Goal: Task Accomplishment & Management: Complete application form

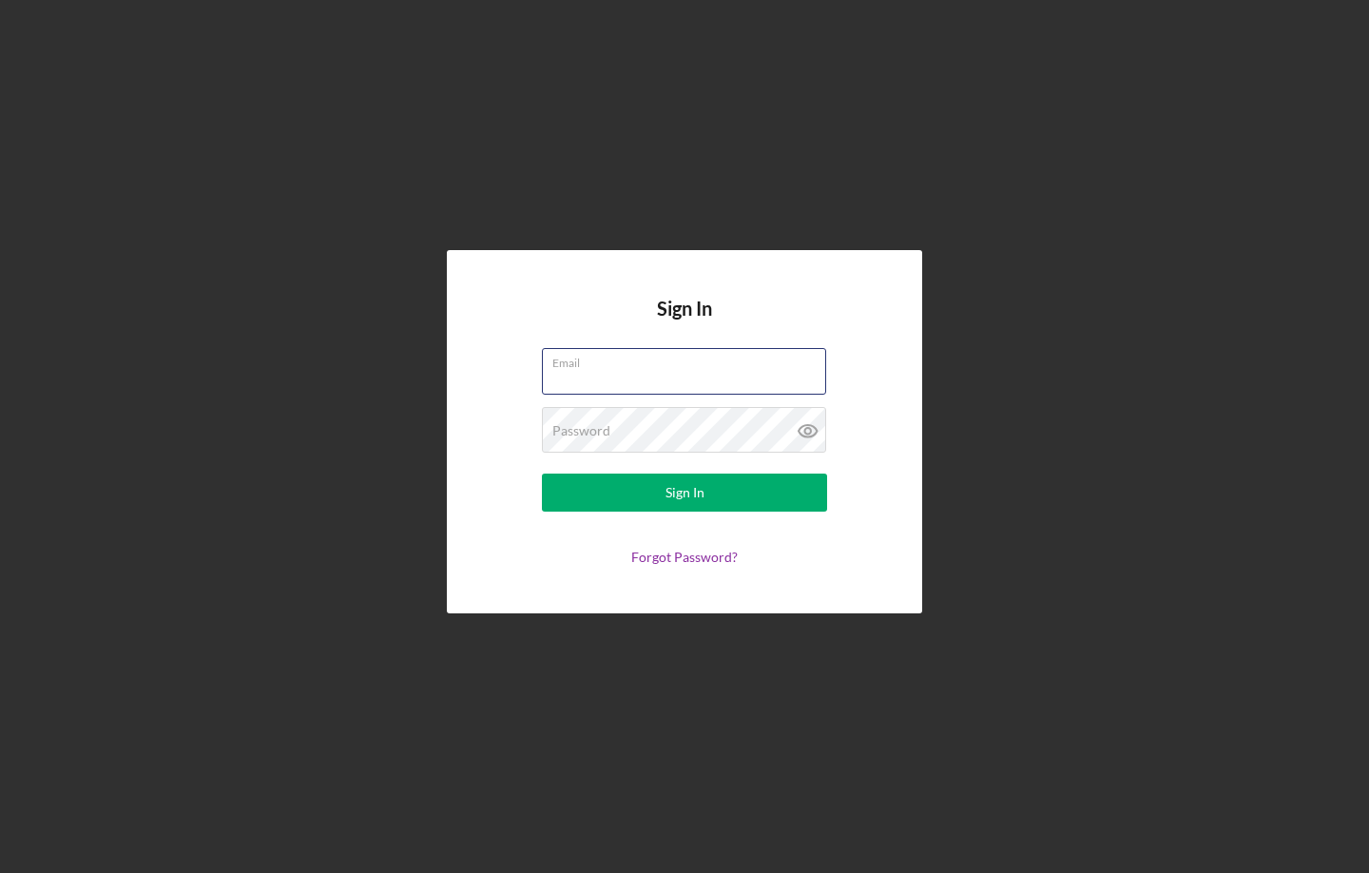
type input "[EMAIL_ADDRESS][DOMAIN_NAME]"
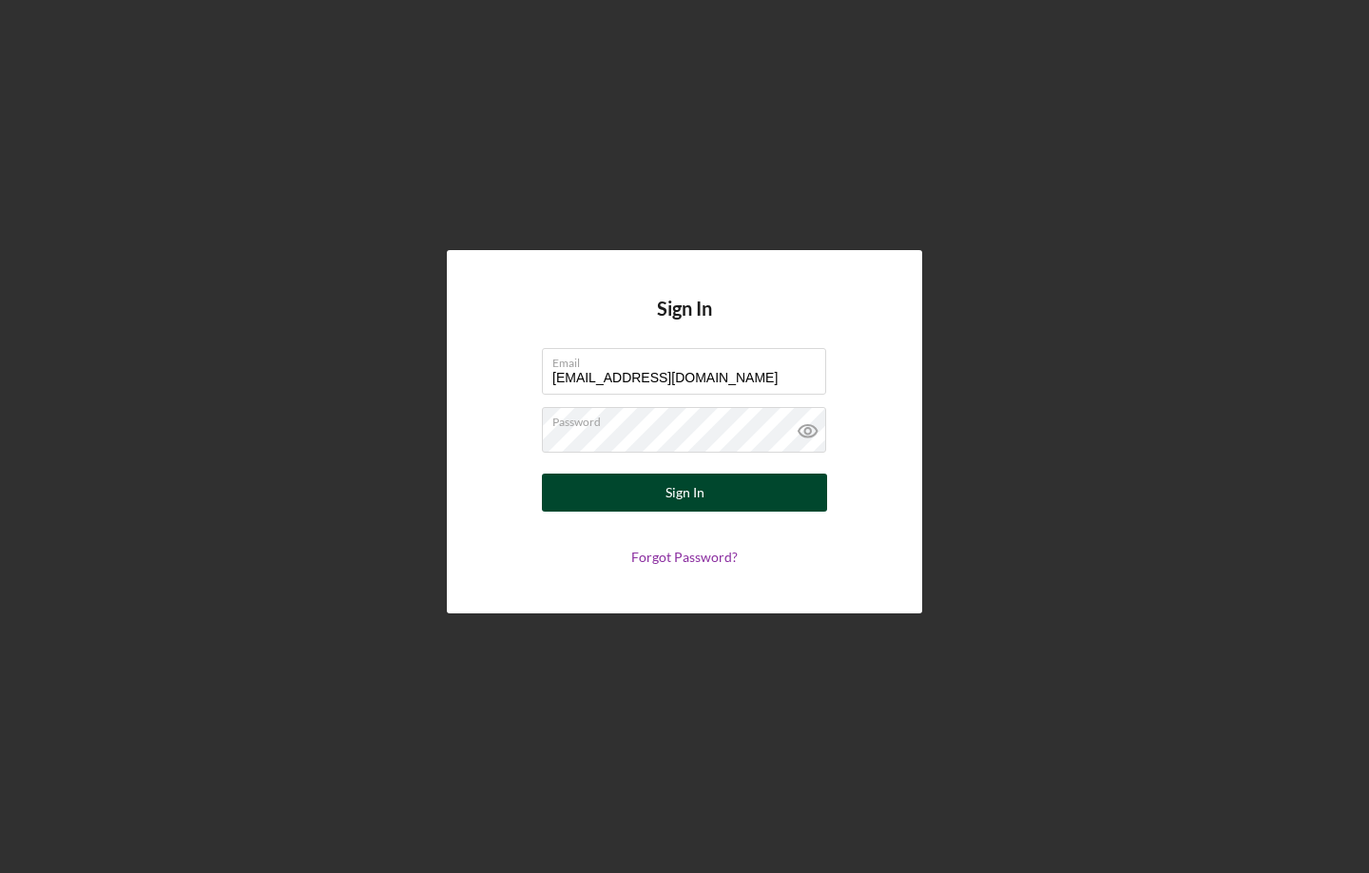
click at [606, 494] on button "Sign In" at bounding box center [684, 493] width 285 height 38
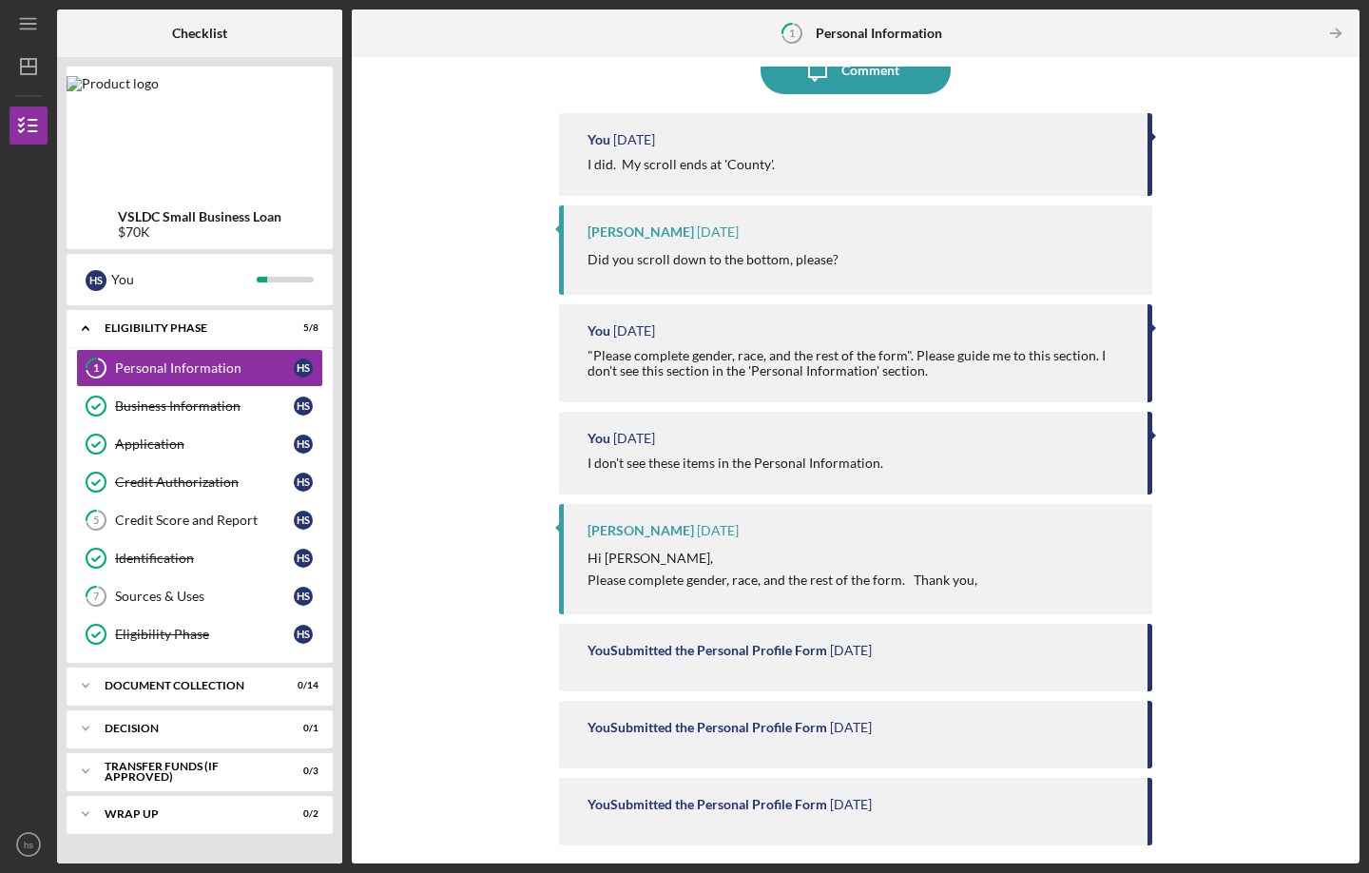
scroll to position [145, 0]
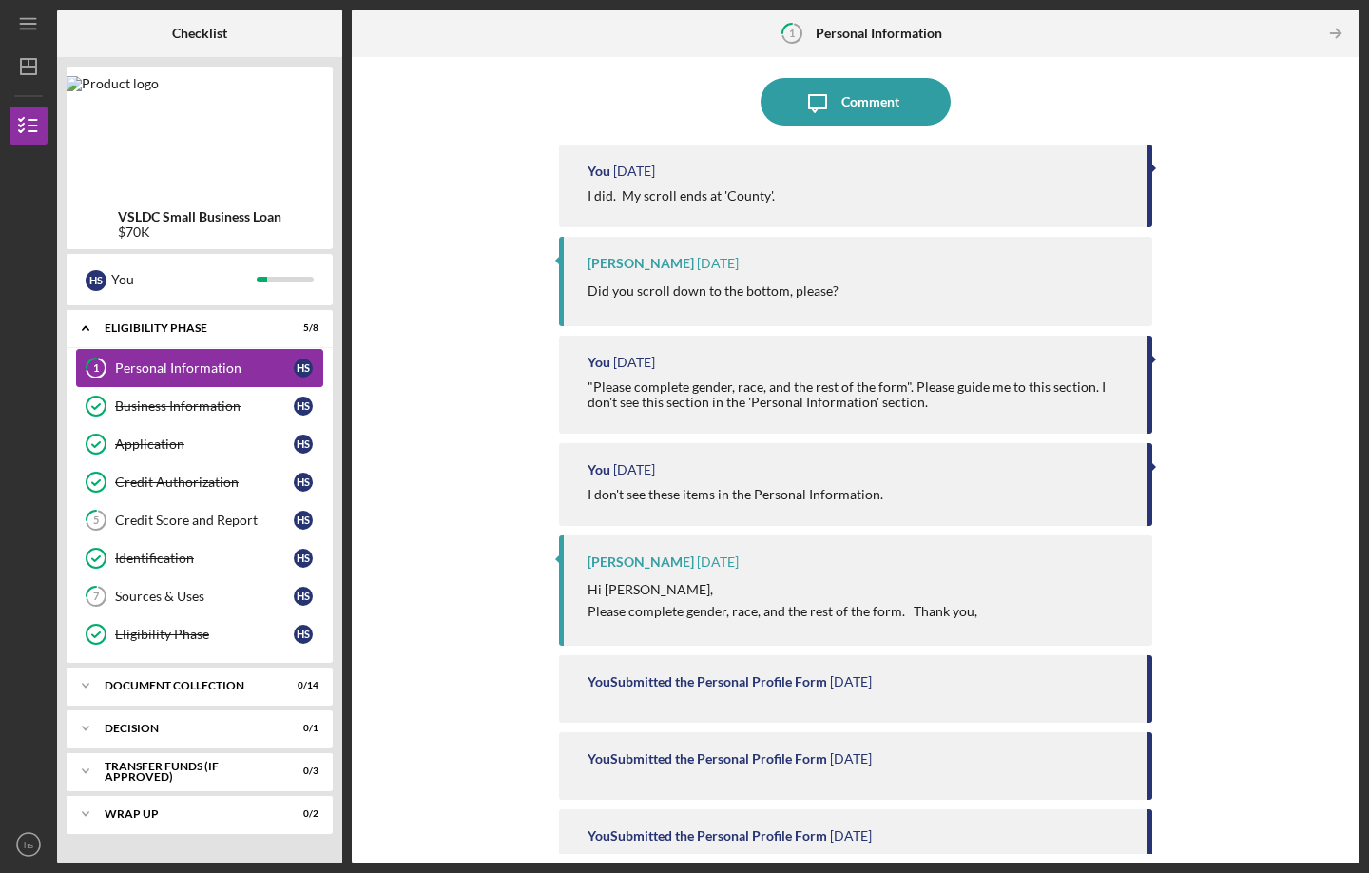
click at [159, 366] on div "Personal Information" at bounding box center [204, 367] width 179 height 15
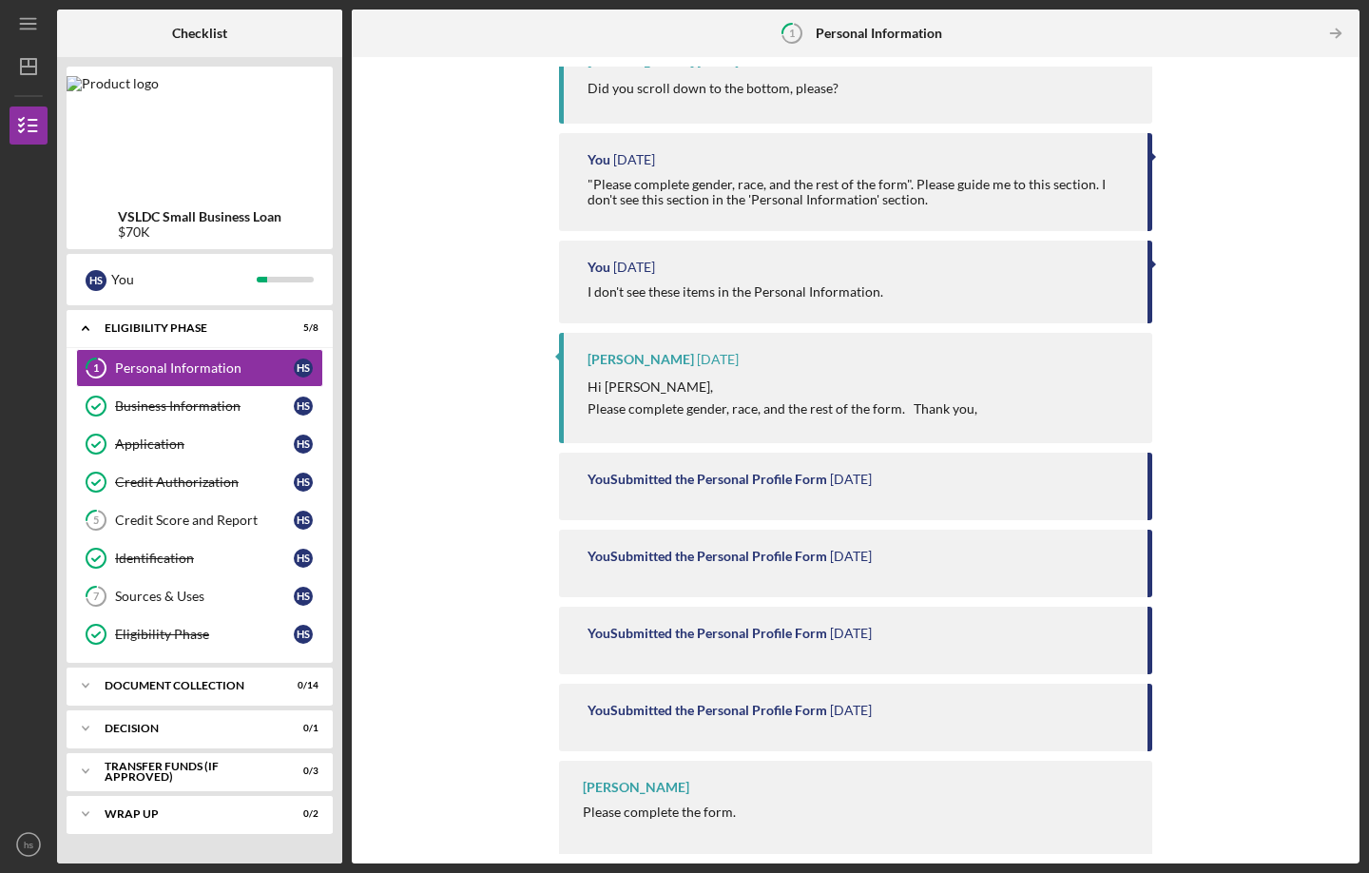
scroll to position [0, 0]
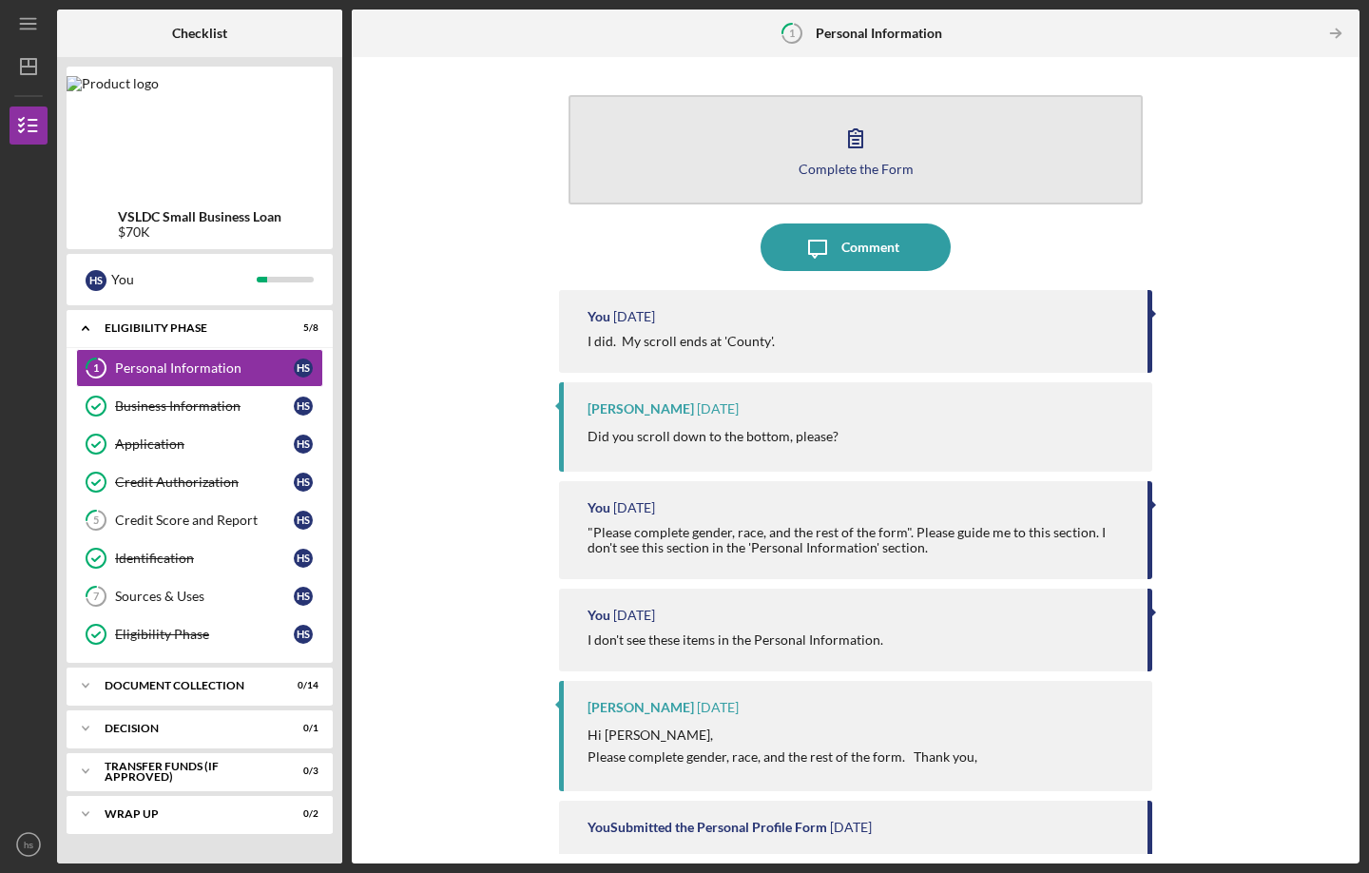
click at [835, 126] on icon "button" at bounding box center [856, 138] width 48 height 48
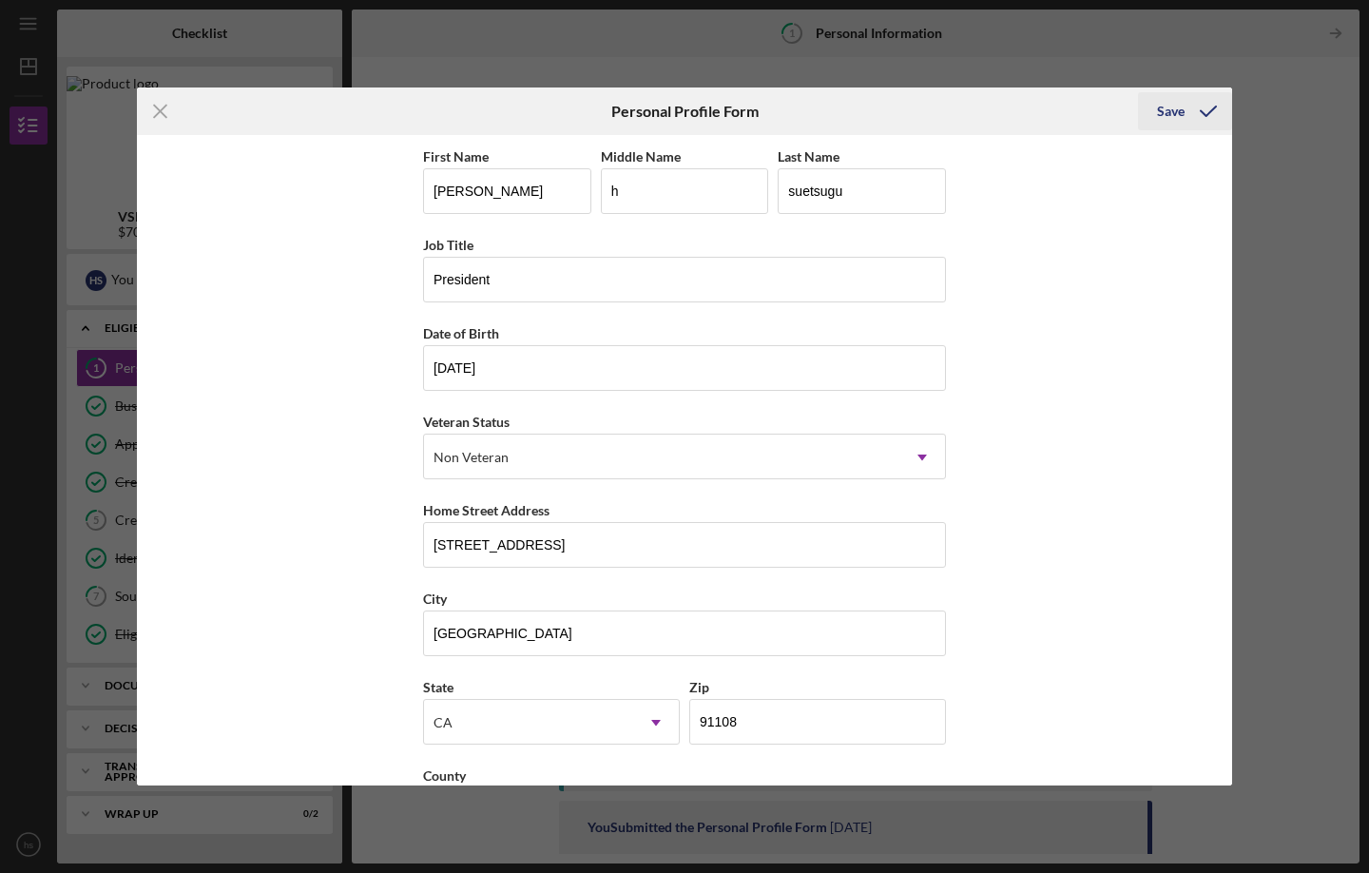
click at [1171, 109] on div "Save" at bounding box center [1171, 111] width 28 height 38
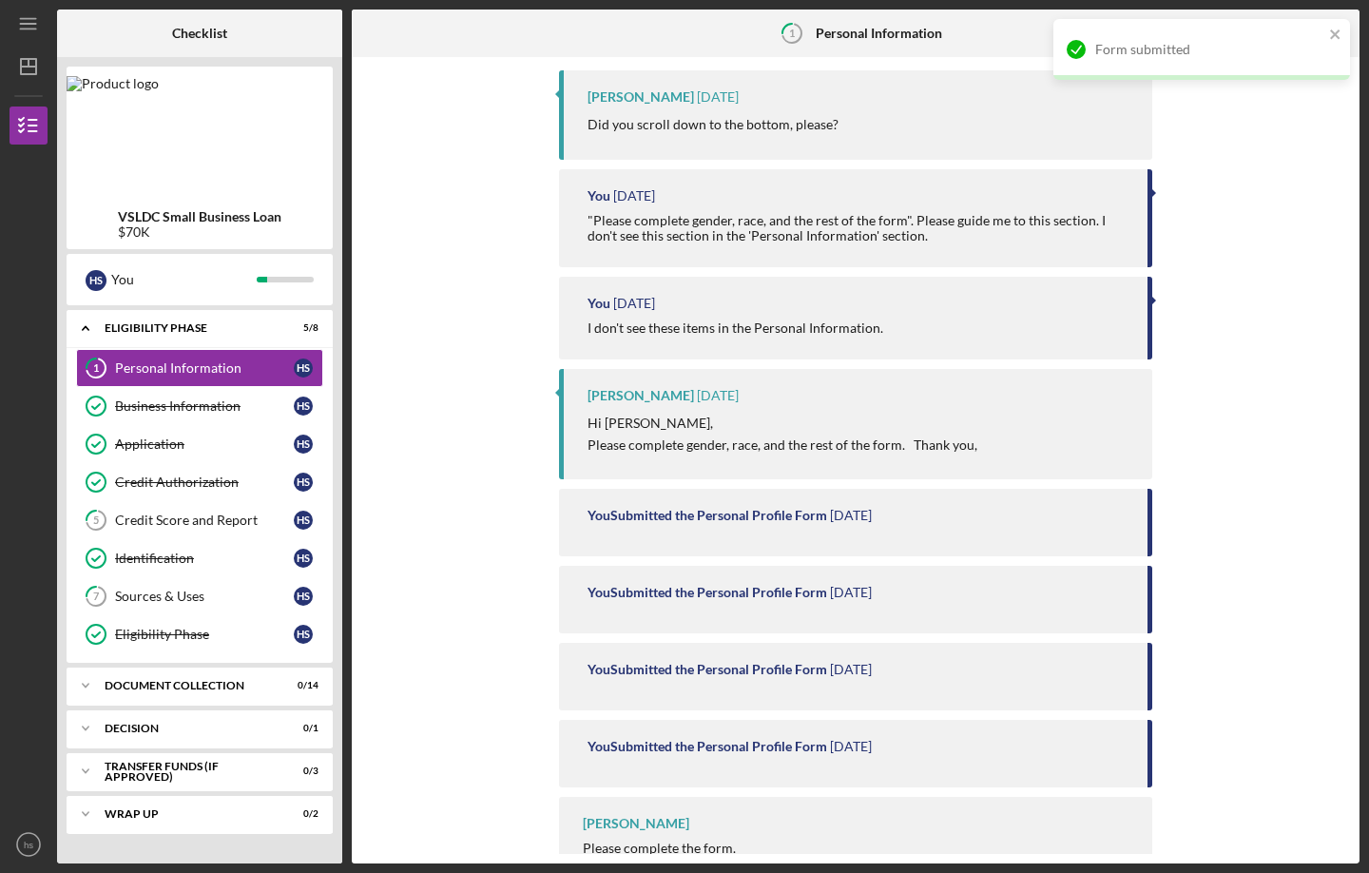
scroll to position [348, 0]
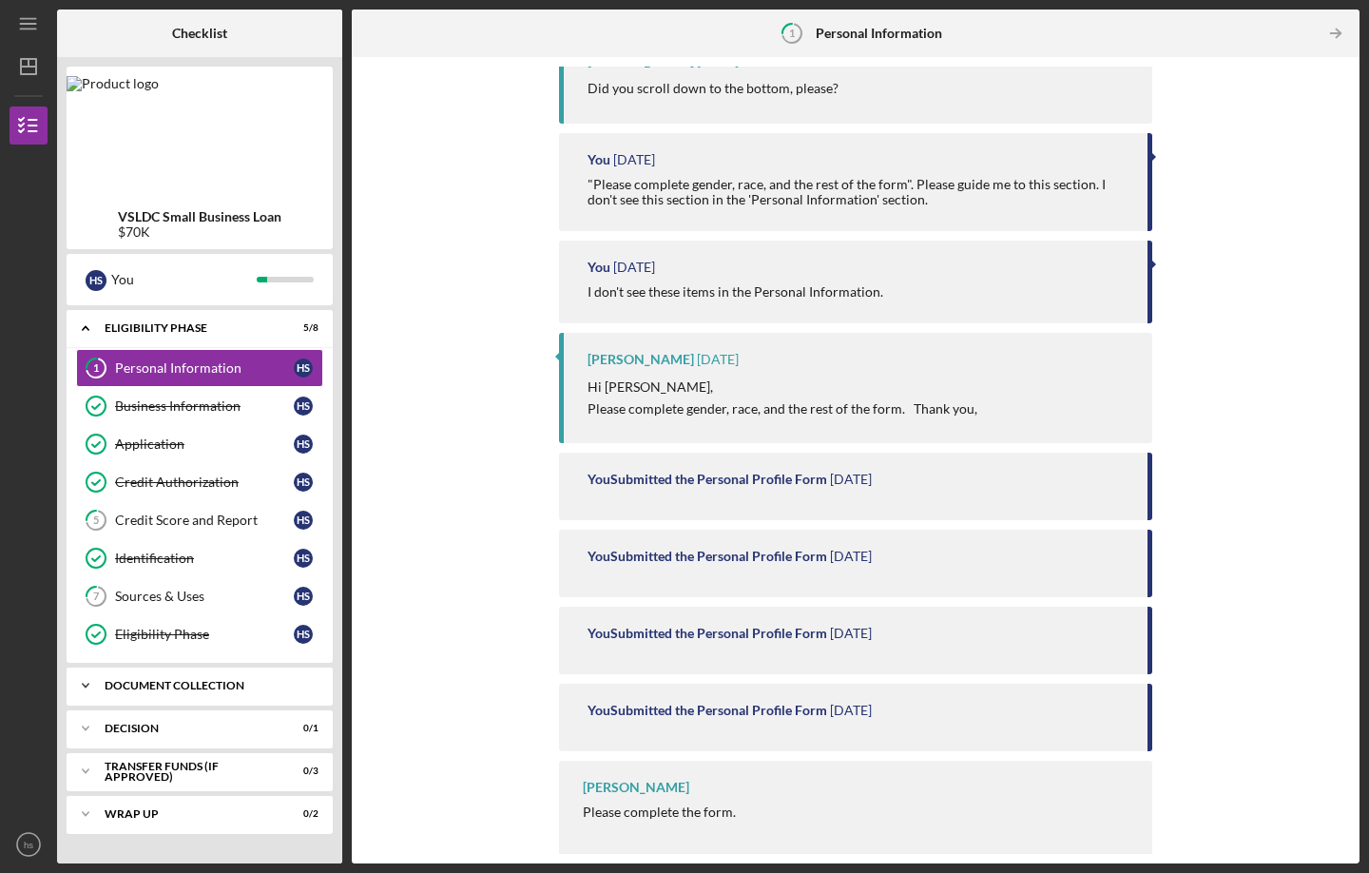
click at [130, 685] on div "Document Collection" at bounding box center [207, 685] width 204 height 11
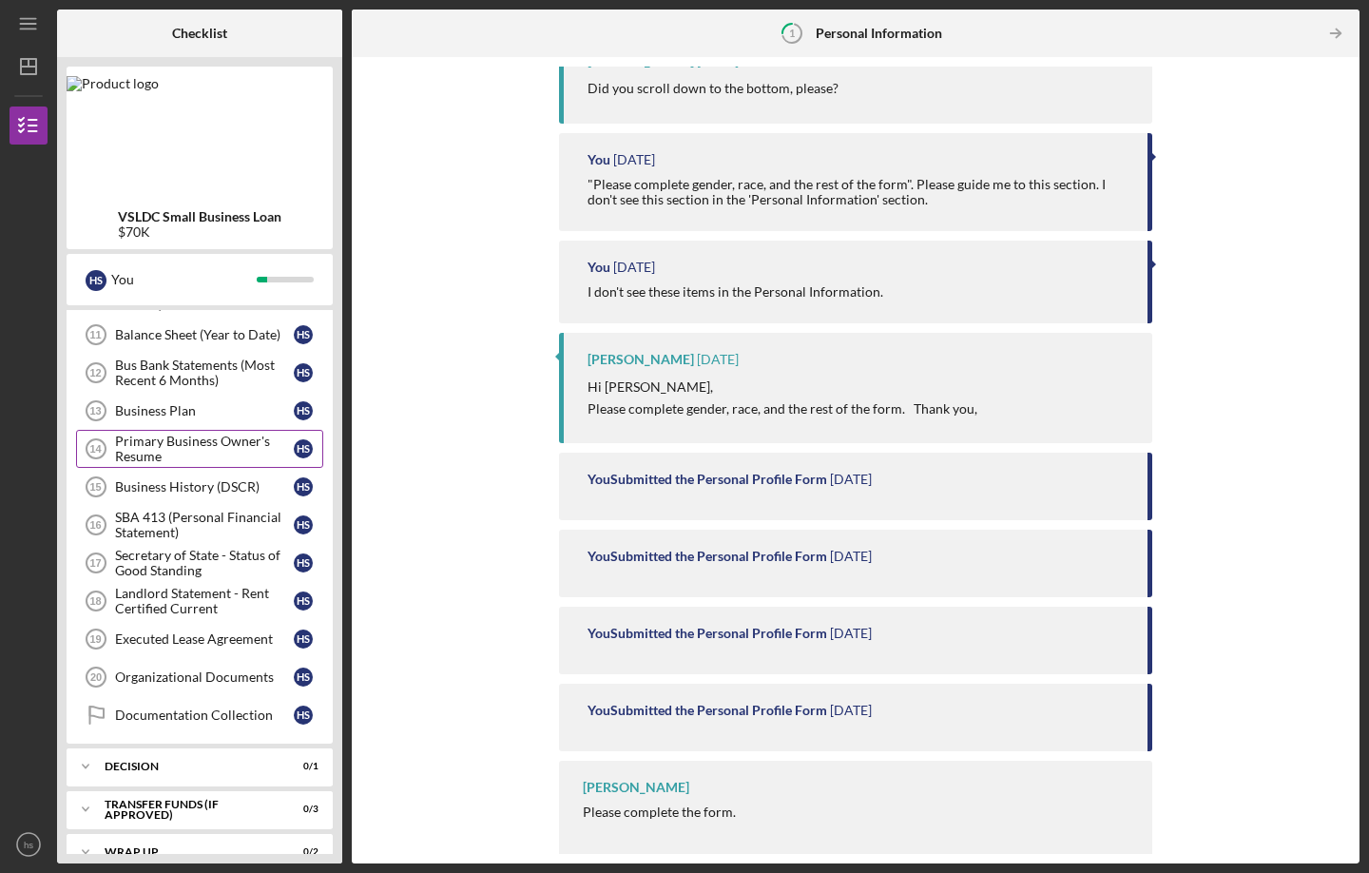
scroll to position [533, 0]
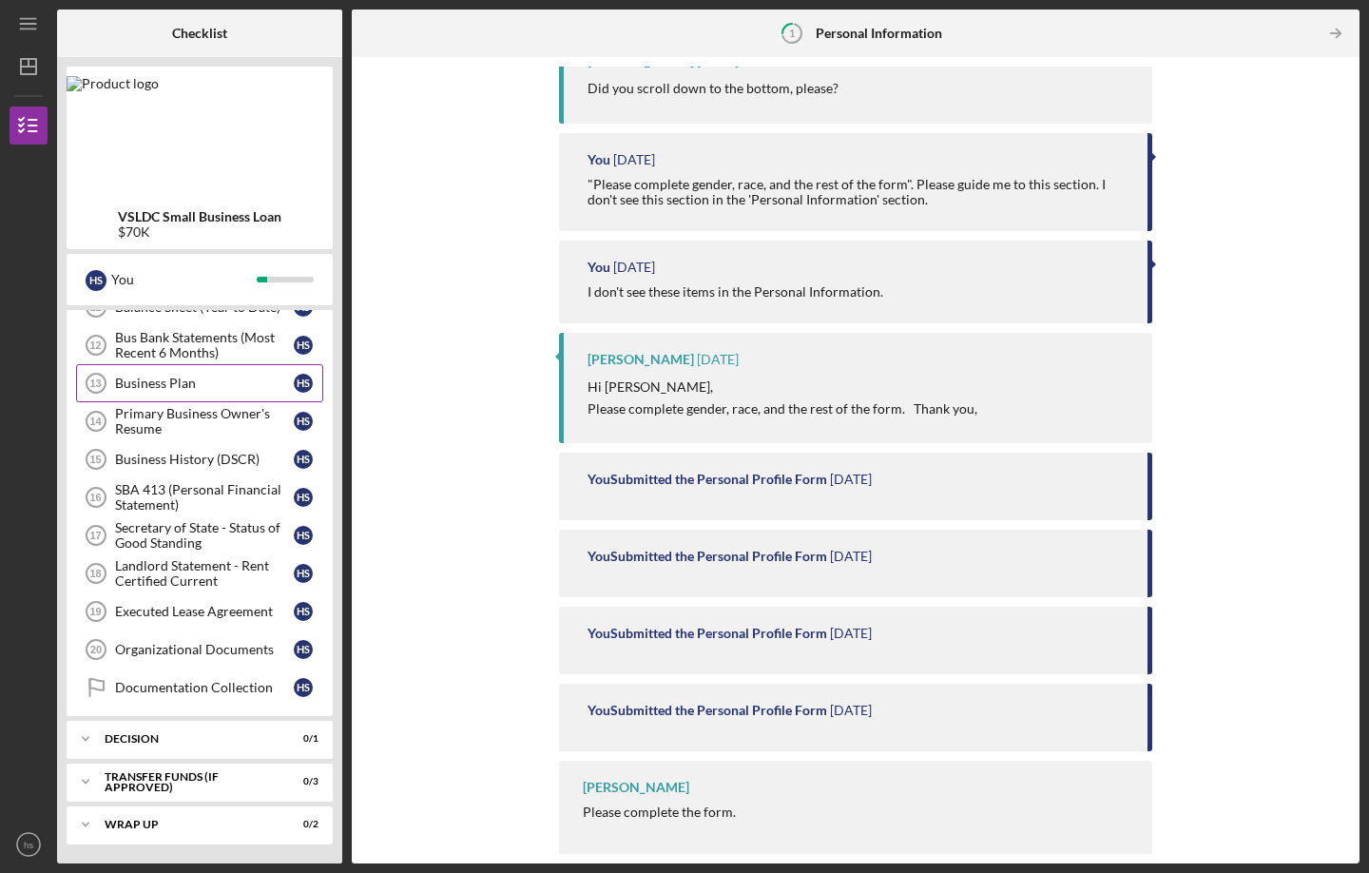
click at [172, 380] on div "Business Plan" at bounding box center [204, 383] width 179 height 15
